Goal: Obtain resource: Obtain resource

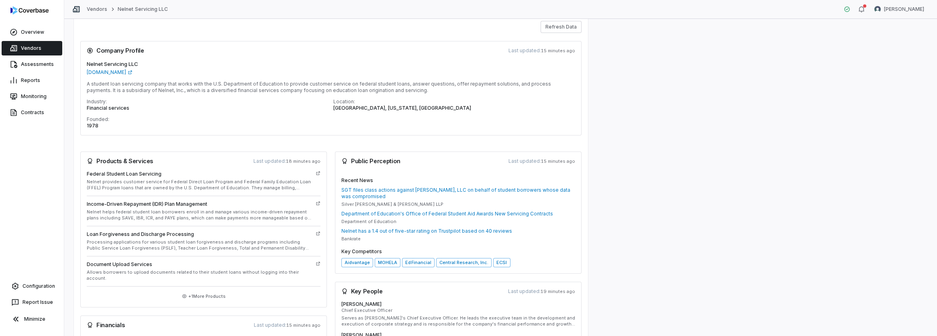
scroll to position [27, 0]
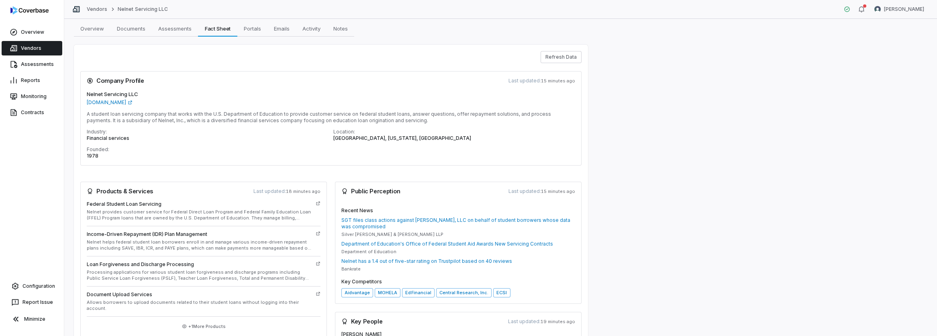
click at [564, 280] on h4 "Key Competitors" at bounding box center [458, 281] width 234 height 6
click at [31, 50] on link "Vendors" at bounding box center [32, 48] width 61 height 14
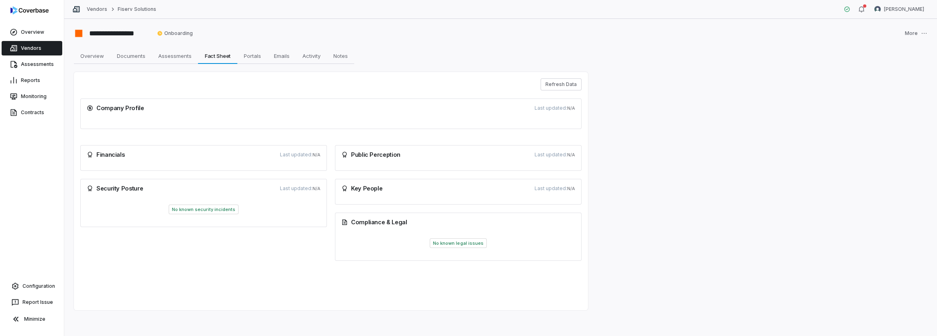
click at [217, 213] on div "Refresh Data Company Profile Last updated: N/A Financials Last updated: N/A Sec…" at bounding box center [331, 191] width 514 height 238
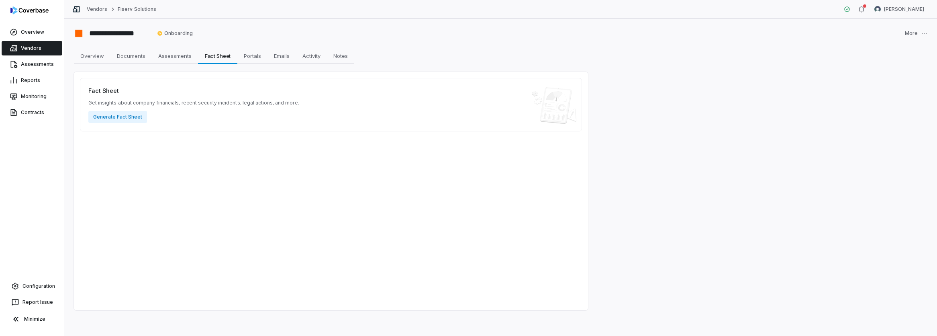
click at [294, 180] on div "Fact Sheet Get insights about company financials, recent security incidents, le…" at bounding box center [331, 191] width 514 height 238
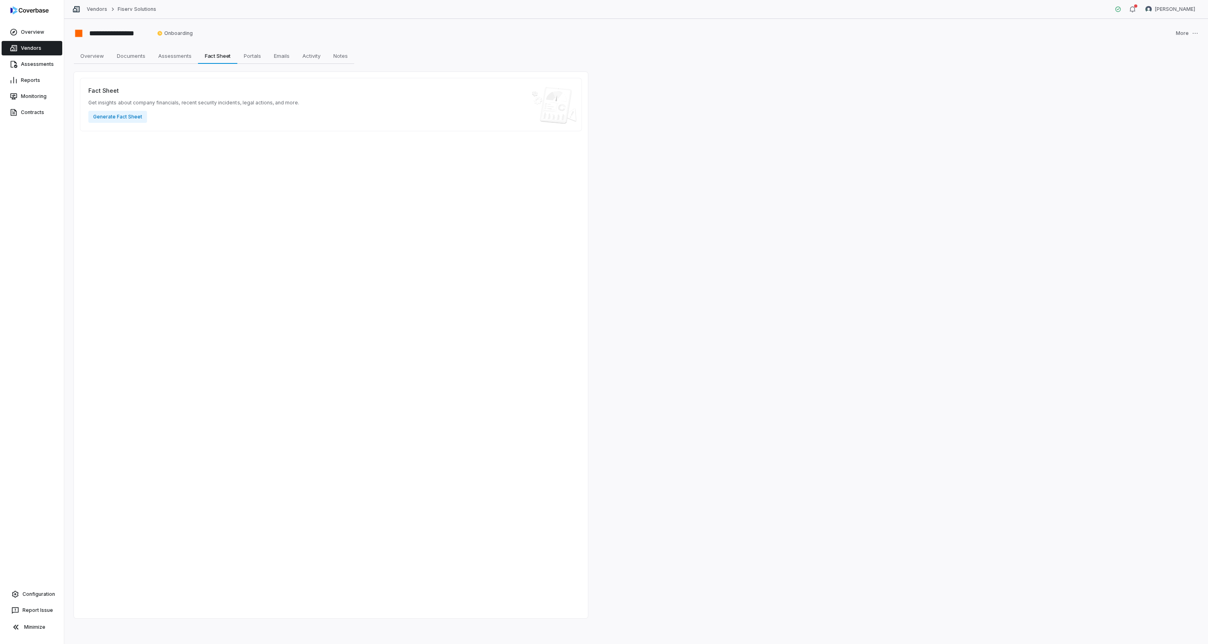
click at [455, 219] on div "Fact Sheet Get insights about company financials, recent security incidents, le…" at bounding box center [331, 345] width 514 height 547
click at [488, 193] on div "Fact Sheet Get insights about company financials, recent security incidents, le…" at bounding box center [331, 345] width 514 height 547
click at [124, 113] on button "Generate Fact Sheet" at bounding box center [117, 117] width 59 height 12
